Goal: Navigation & Orientation: Understand site structure

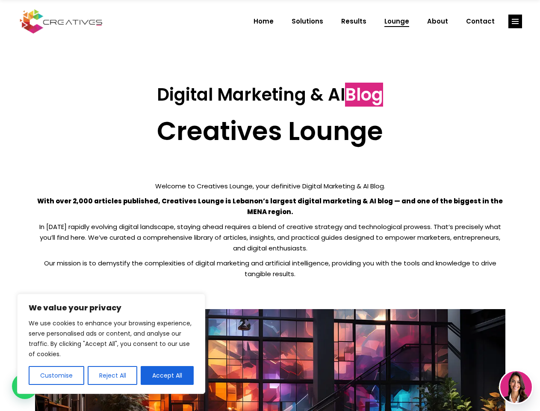
click at [270, 205] on p "With over 2,000 articles published, Creatives Lounge is Lebanon’s largest digit…" at bounding box center [270, 205] width 471 height 21
click at [56, 375] on button "Customise" at bounding box center [57, 375] width 56 height 19
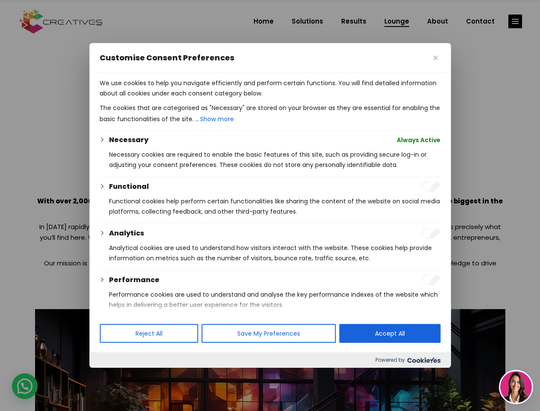
click at [112, 375] on div at bounding box center [270, 205] width 540 height 411
click at [167, 98] on p "We use cookies to help you navigate efficiently and perform certain functions. …" at bounding box center [270, 88] width 341 height 21
click at [515, 21] on div at bounding box center [270, 205] width 540 height 411
click at [516, 387] on img at bounding box center [516, 387] width 32 height 32
